Goal: Check status

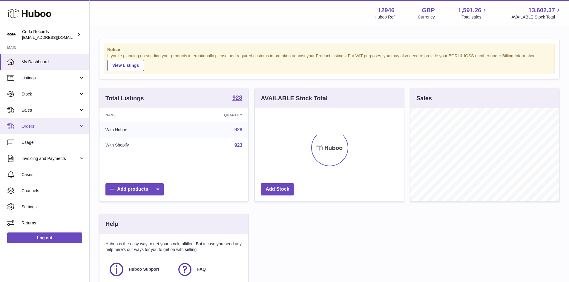
scroll to position [93, 149]
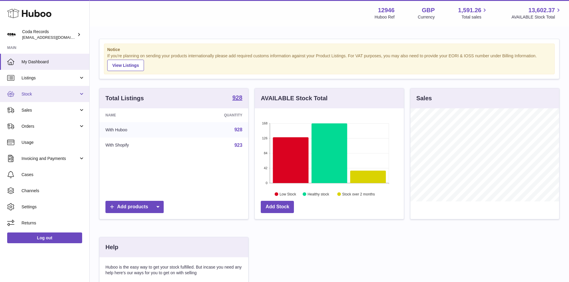
click at [32, 92] on span "Stock" at bounding box center [49, 94] width 57 height 6
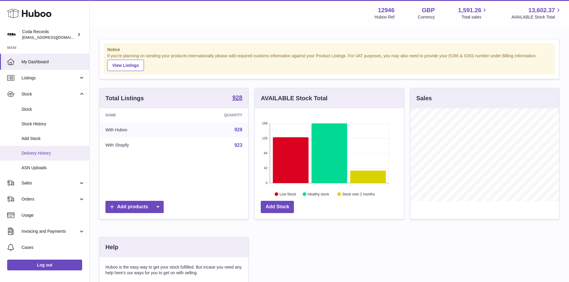
click at [40, 151] on span "Delivery History" at bounding box center [52, 153] width 63 height 6
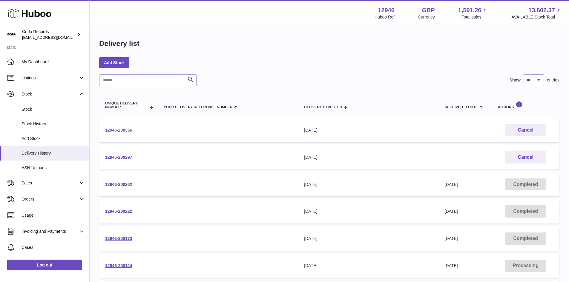
click at [131, 185] on link "12946-200262" at bounding box center [118, 184] width 27 height 5
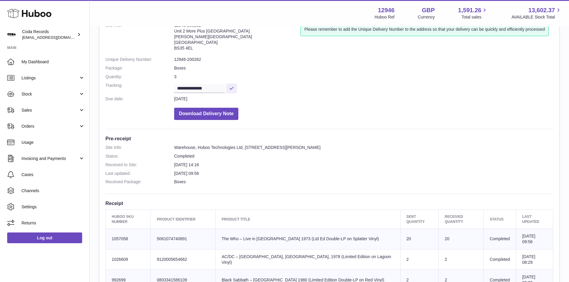
scroll to position [30, 0]
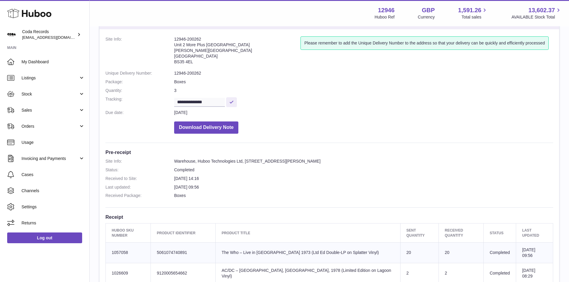
drag, startPoint x: 172, startPoint y: 37, endPoint x: 204, endPoint y: 33, distance: 32.4
copy dl "12946-200262"
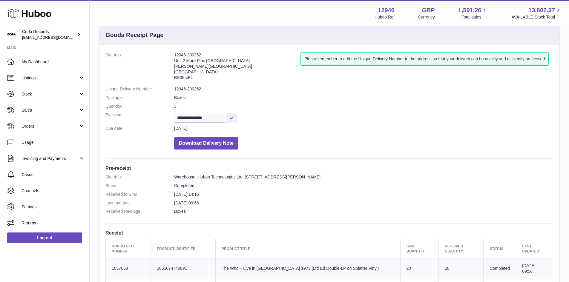
scroll to position [0, 0]
